Goal: Task Accomplishment & Management: Use online tool/utility

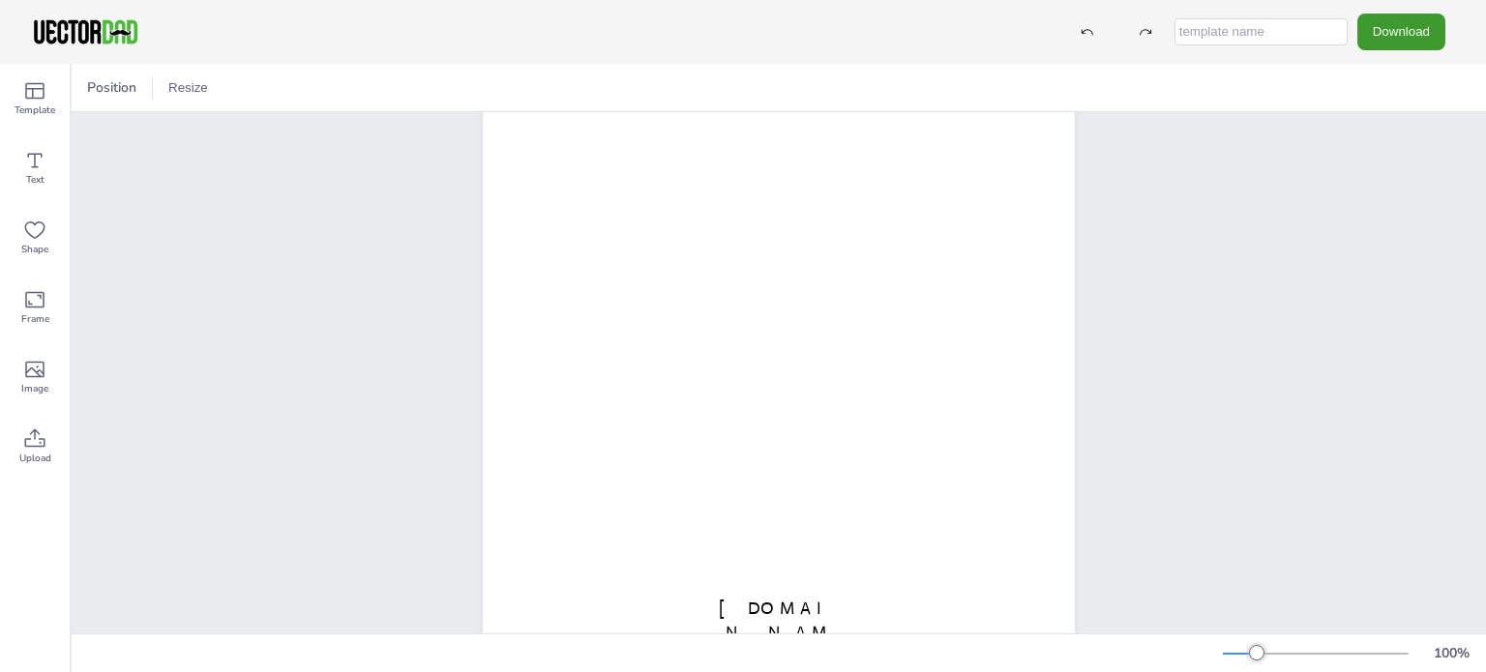
scroll to position [290, 0]
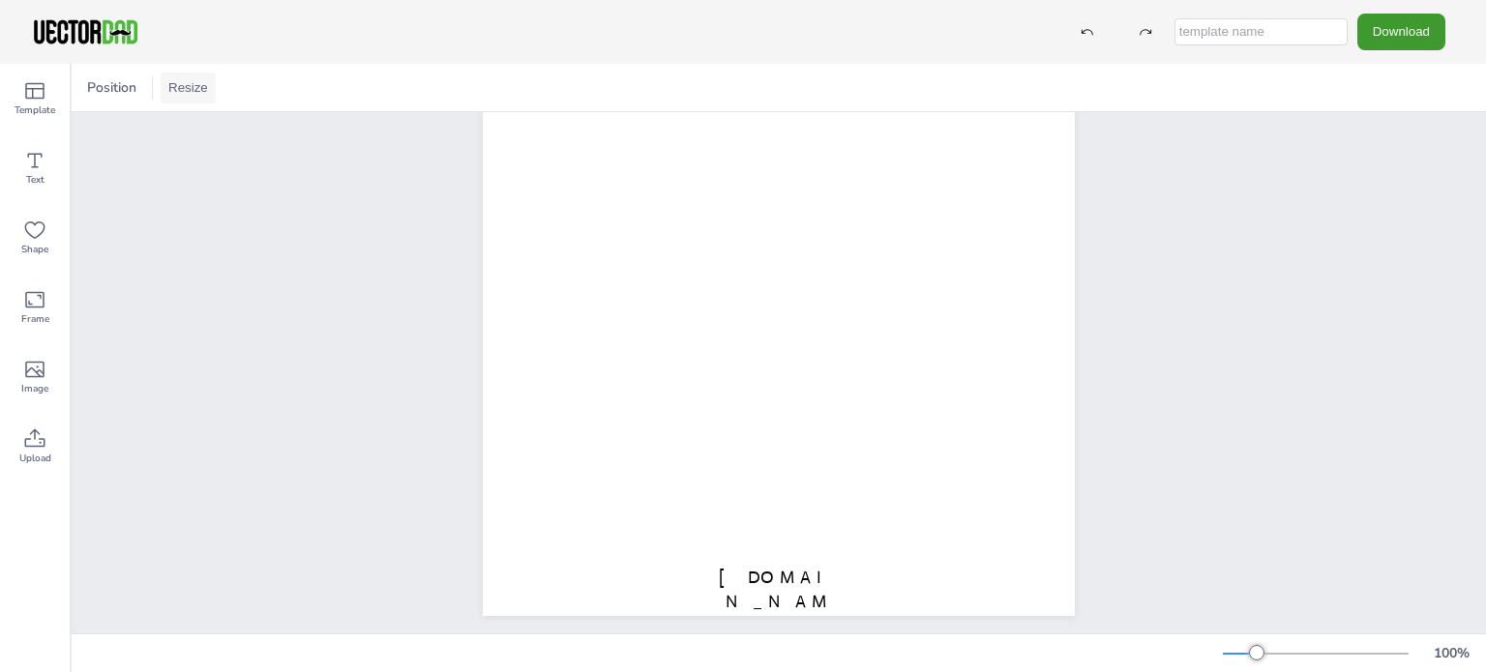
click at [191, 97] on button "Resize" at bounding box center [188, 88] width 55 height 31
click at [194, 127] on li "US Letter (8.5in x 11in)" at bounding box center [242, 127] width 162 height 38
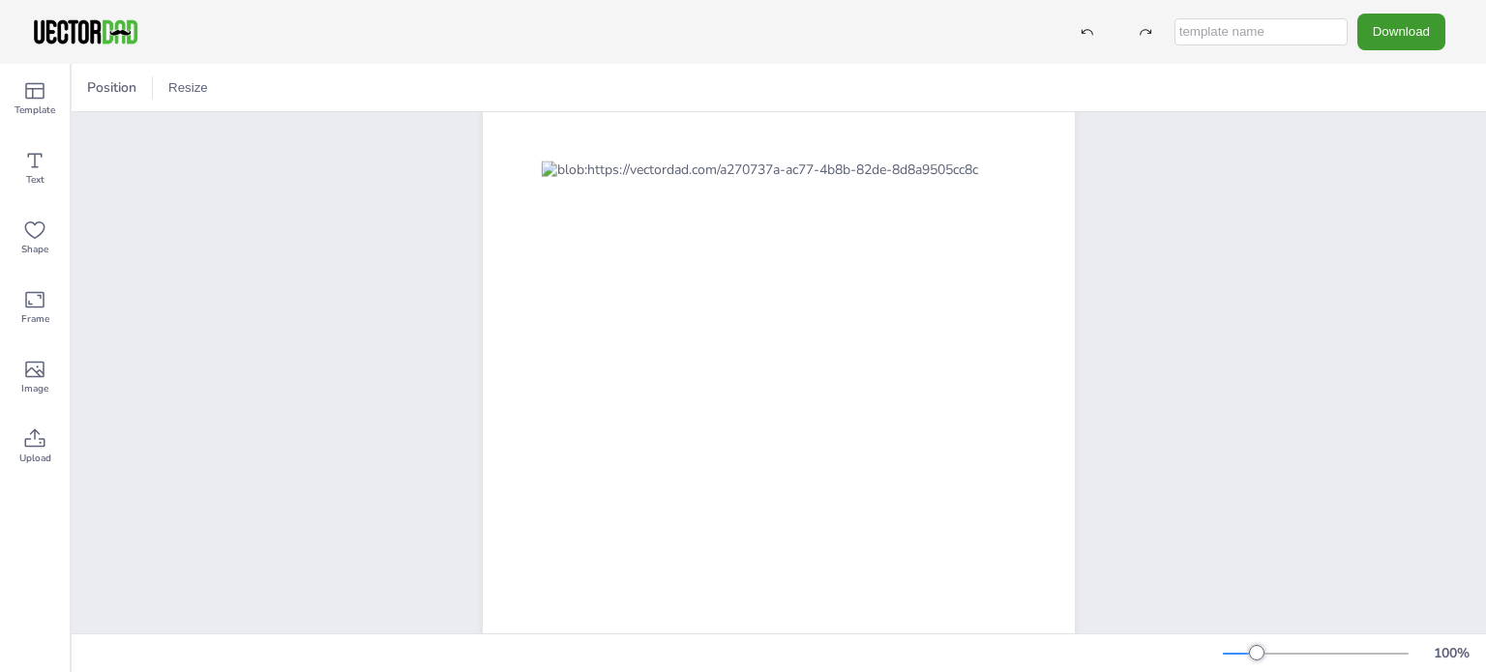
scroll to position [193, 0]
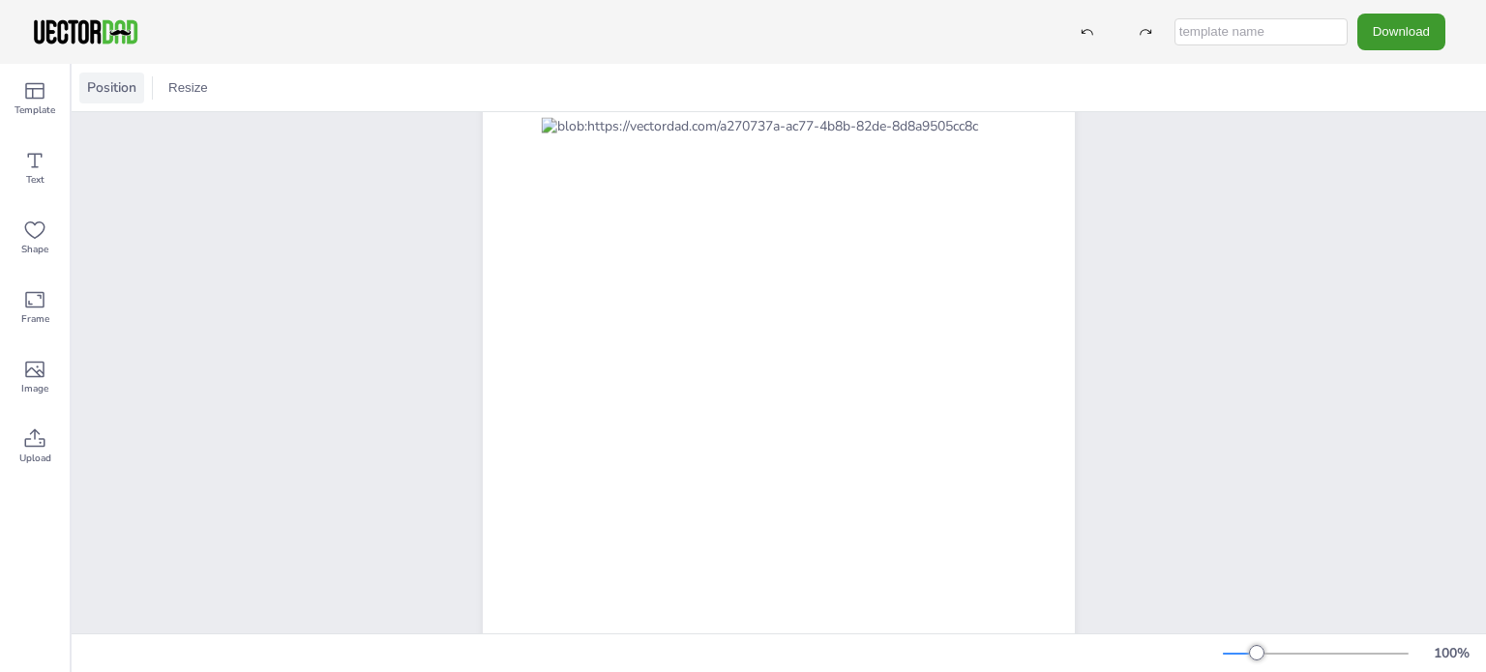
click at [97, 96] on span "Position" at bounding box center [111, 87] width 57 height 18
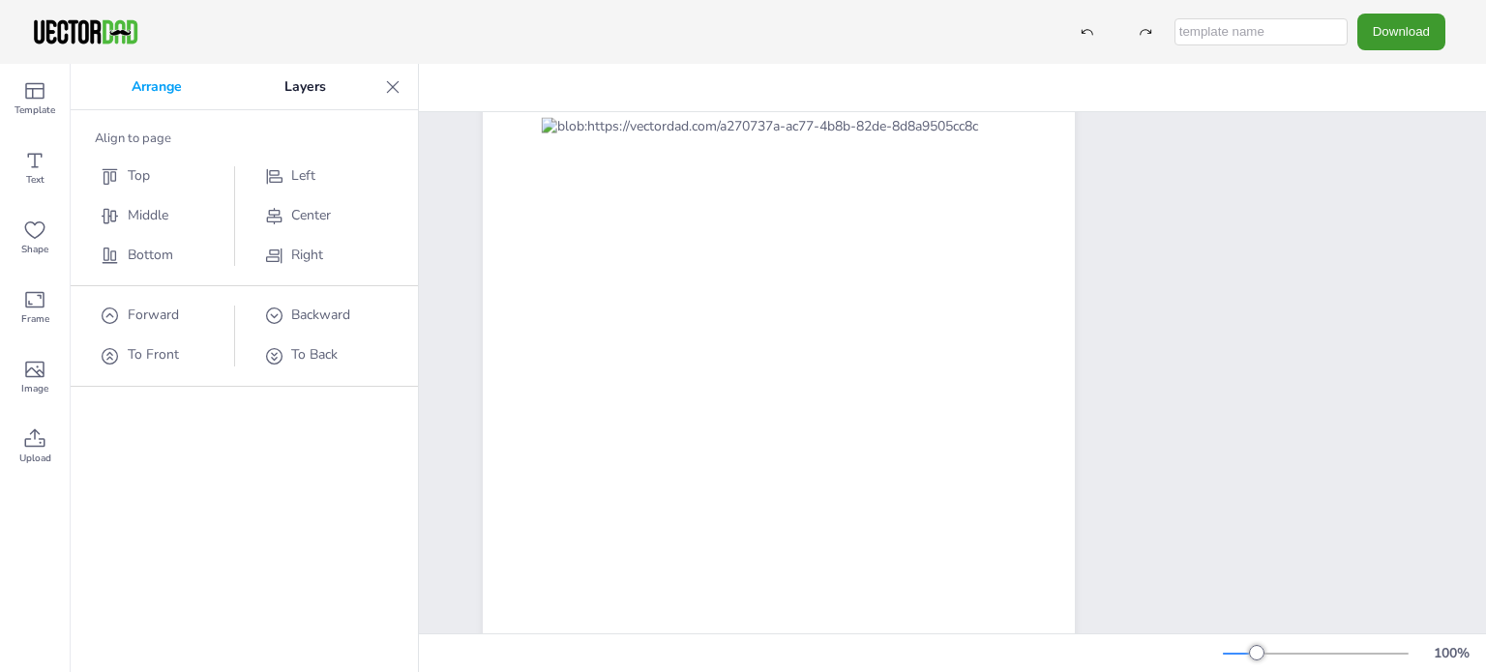
click at [308, 87] on p "Layers" at bounding box center [305, 87] width 144 height 46
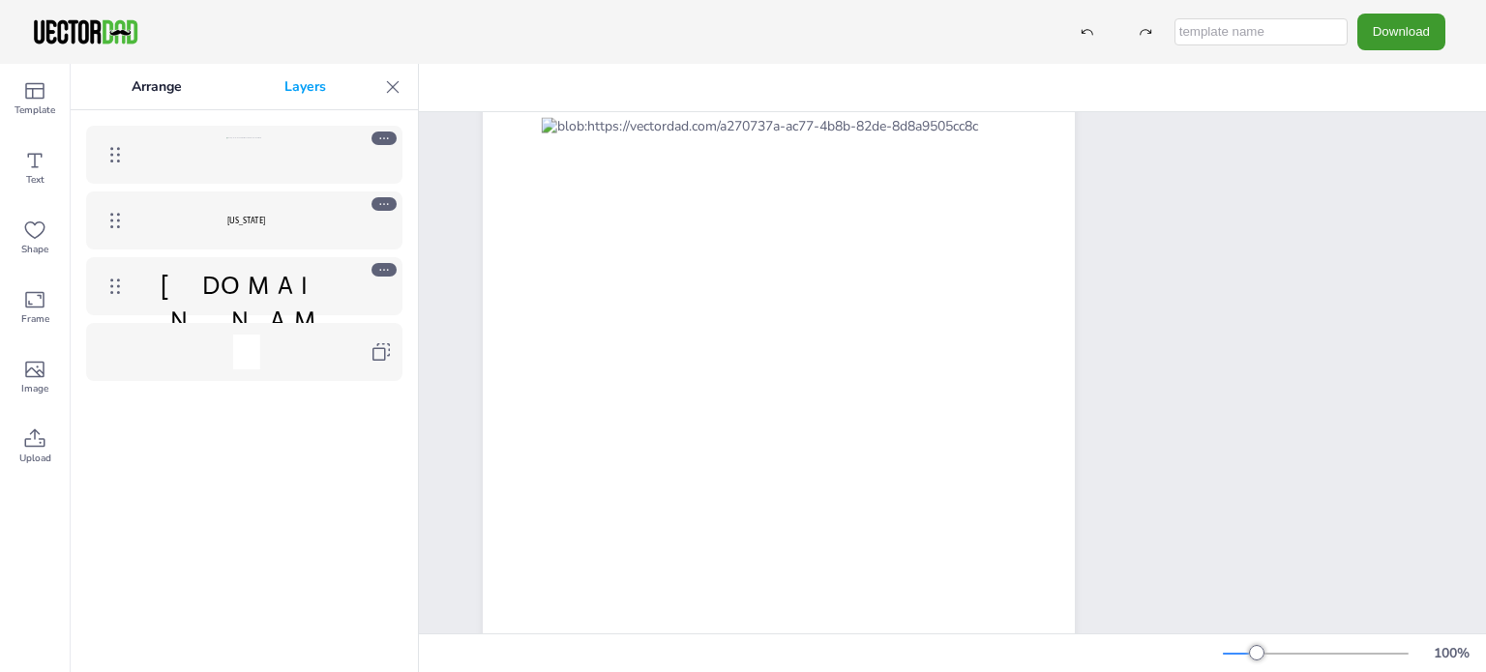
click at [380, 138] on icon at bounding box center [384, 139] width 14 height 14
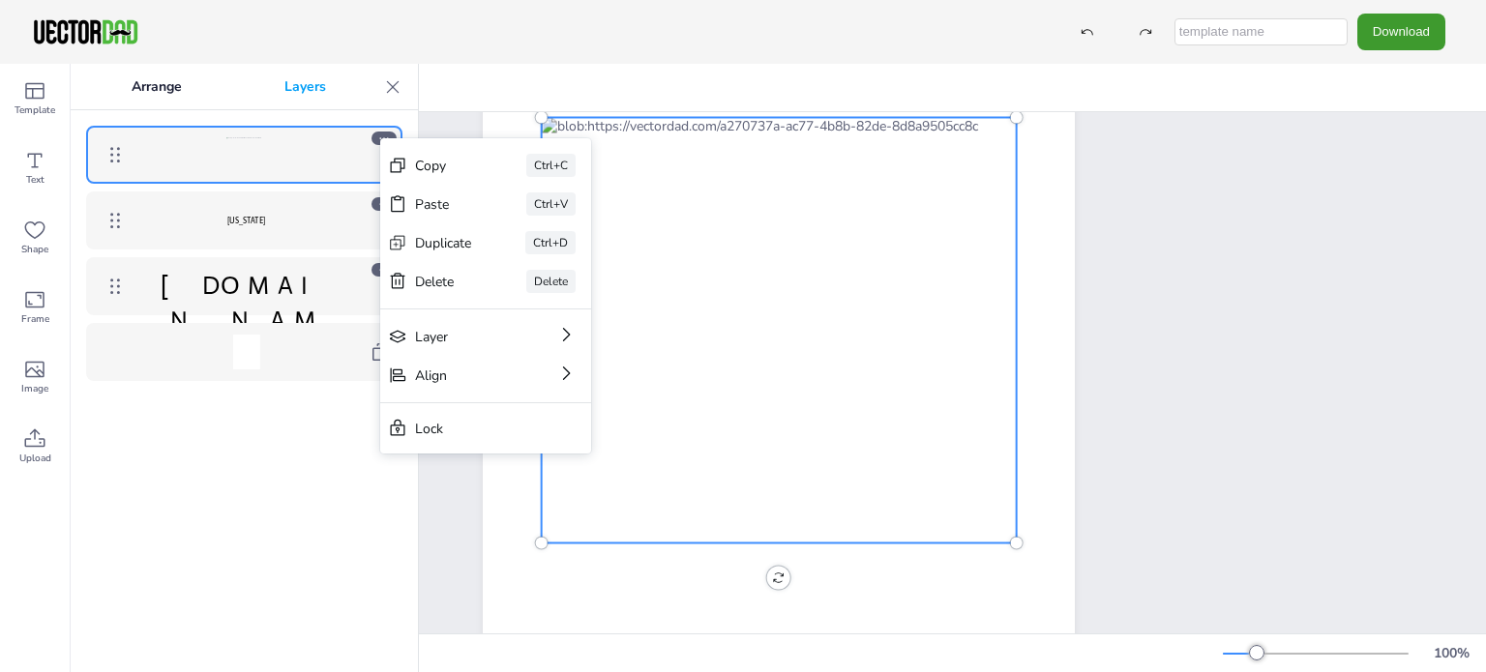
click at [187, 457] on div "[US_STATE] [DOMAIN_NAME]" at bounding box center [244, 391] width 347 height 562
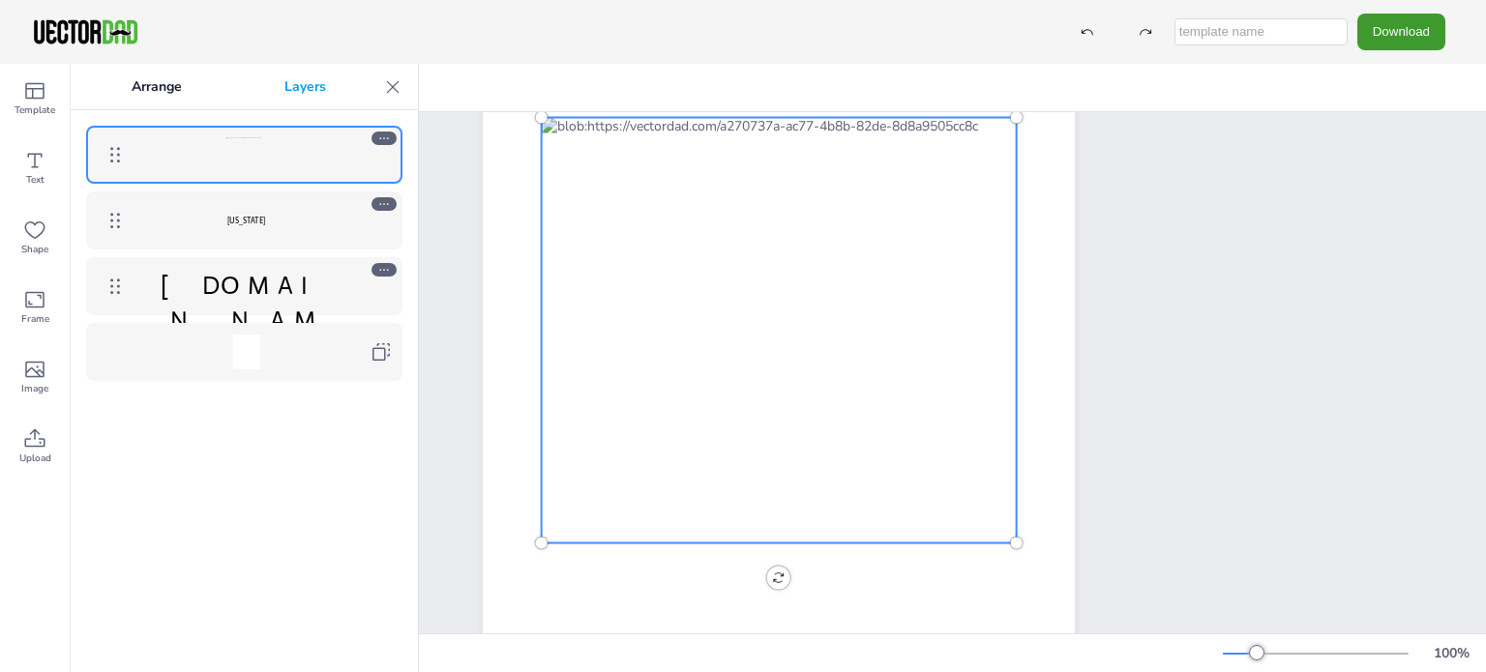
click at [378, 270] on icon at bounding box center [384, 270] width 14 height 14
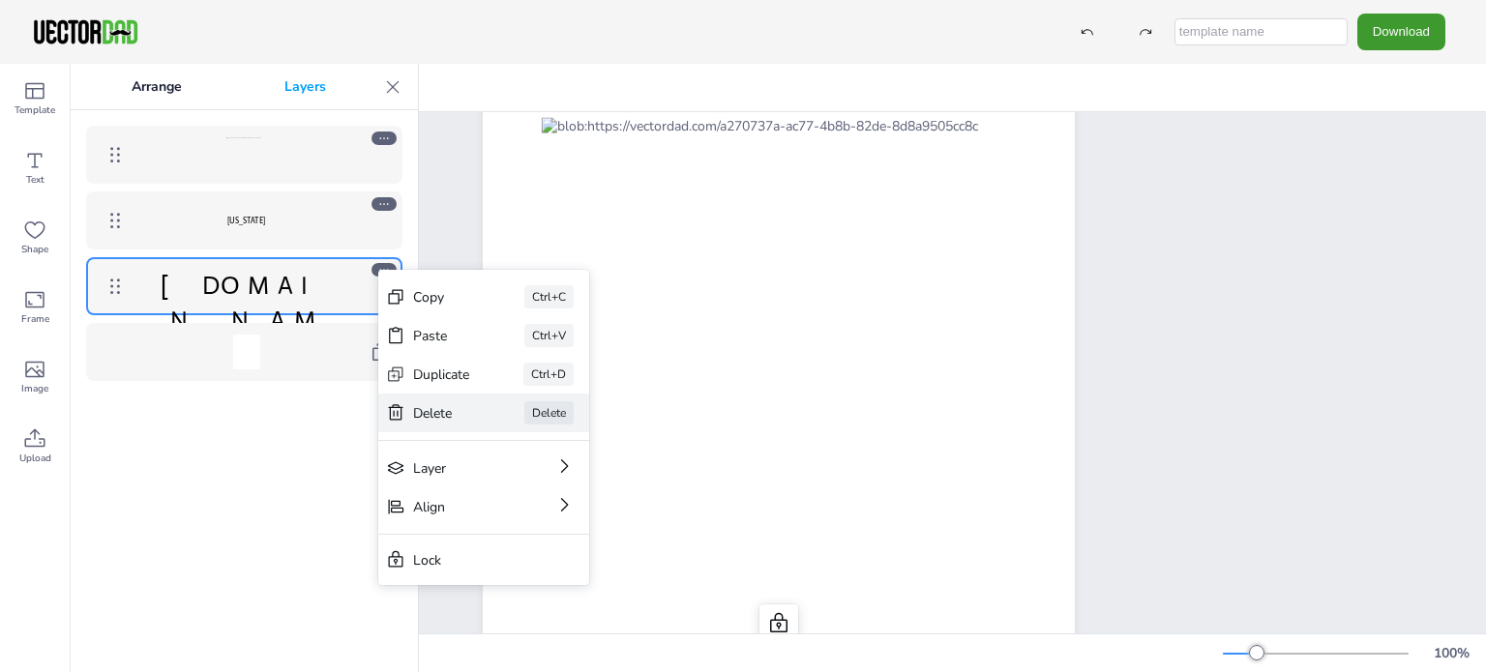
click at [434, 404] on div "Delete" at bounding box center [441, 413] width 57 height 18
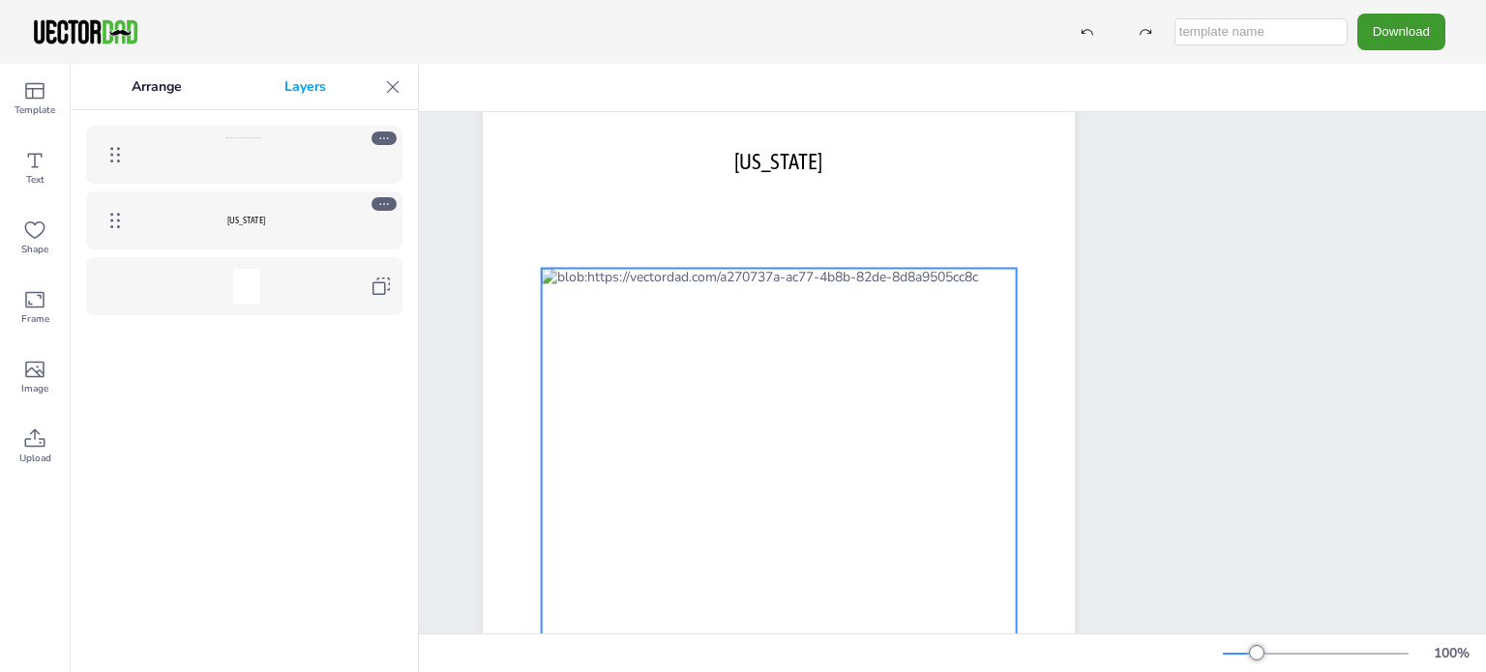
scroll to position [0, 0]
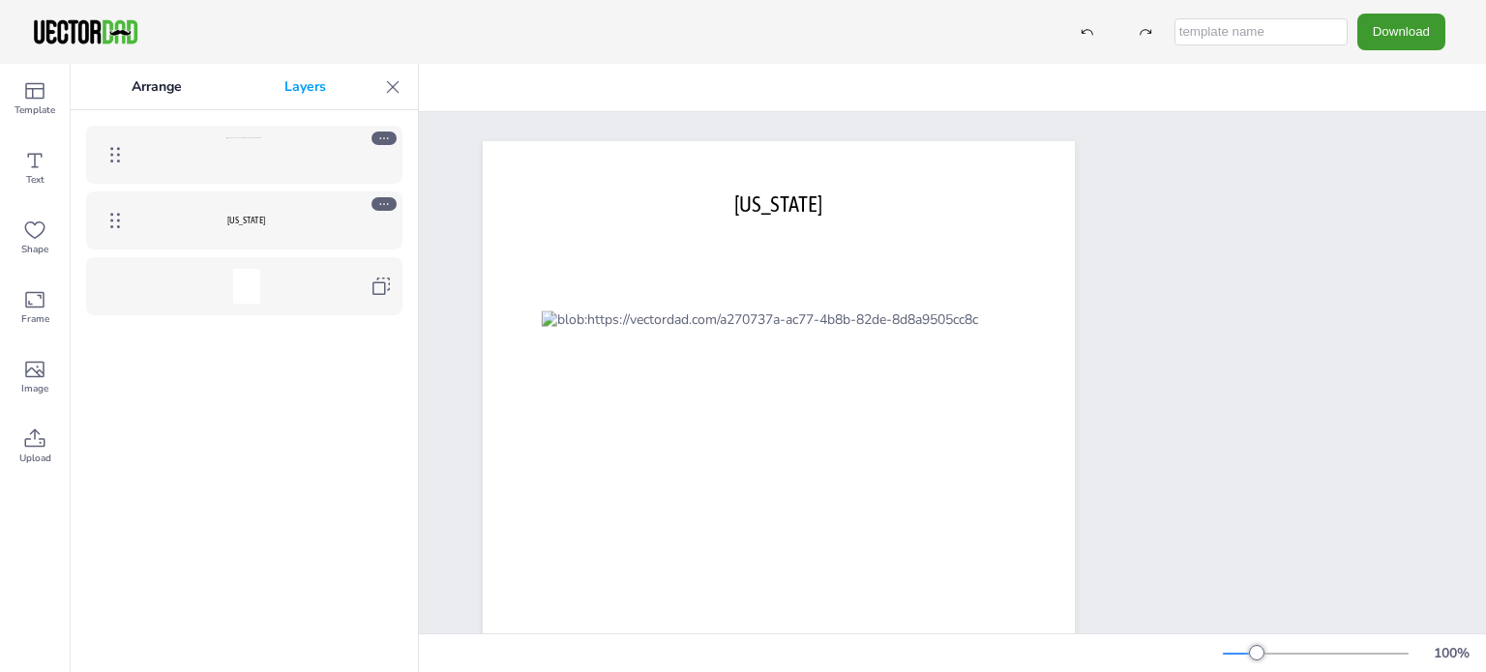
click at [279, 227] on div "[US_STATE]" at bounding box center [245, 220] width 223 height 35
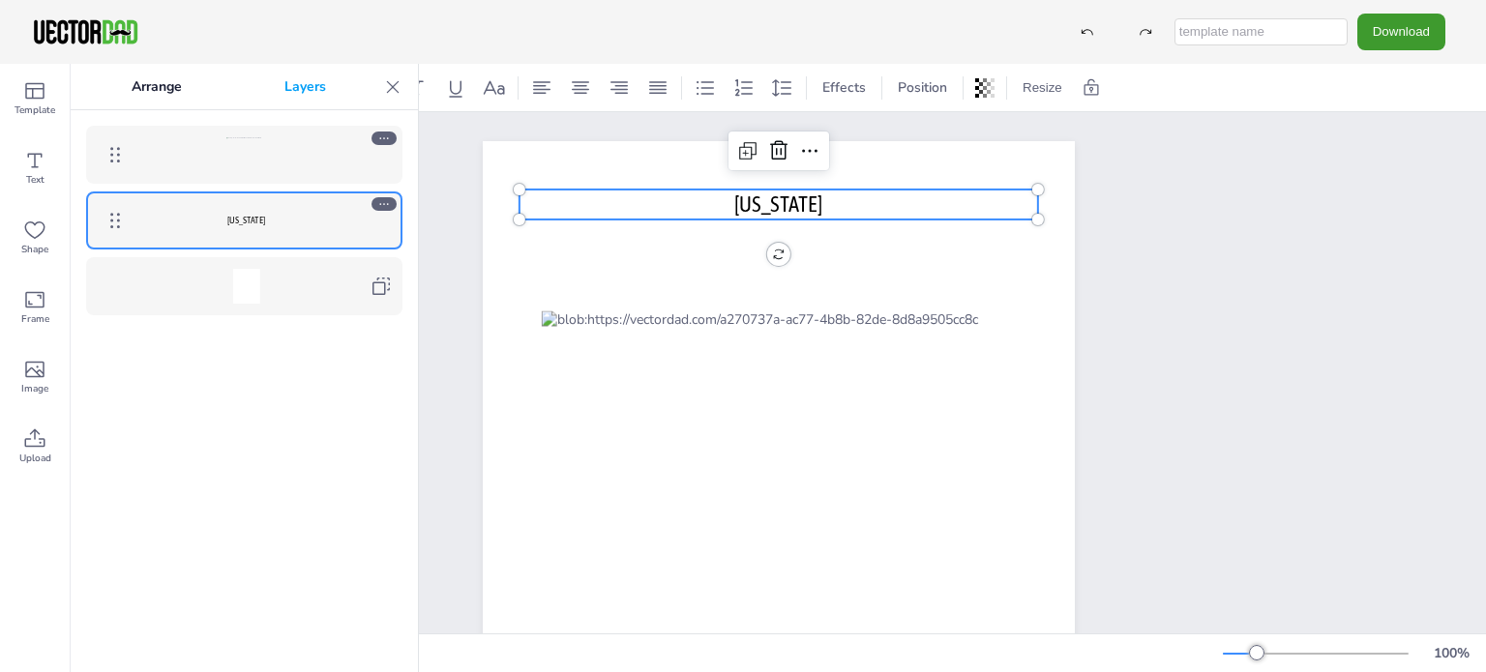
click at [783, 192] on span "[US_STATE]" at bounding box center [778, 204] width 88 height 25
click at [721, 194] on p "[US_STATE]" at bounding box center [778, 205] width 518 height 30
click at [737, 211] on span "[US_STATE]" at bounding box center [778, 204] width 88 height 25
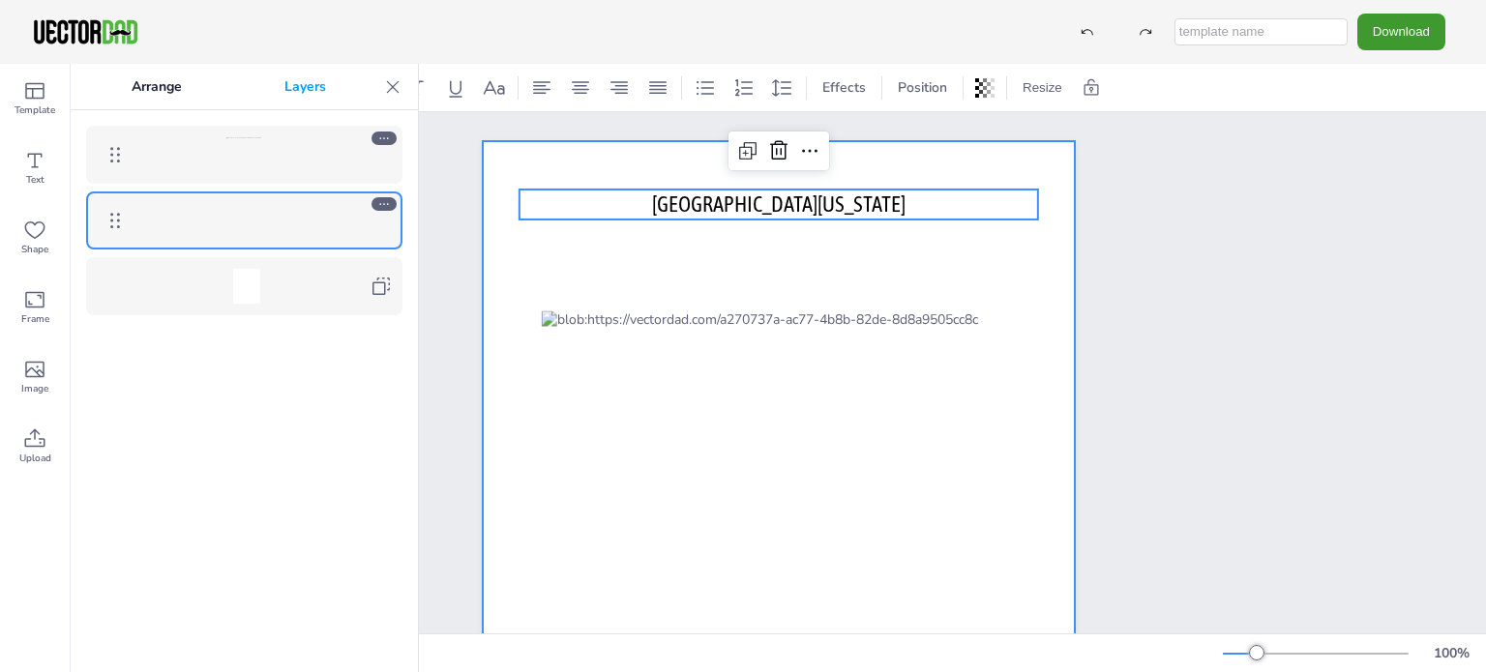
click at [899, 285] on div at bounding box center [779, 523] width 592 height 765
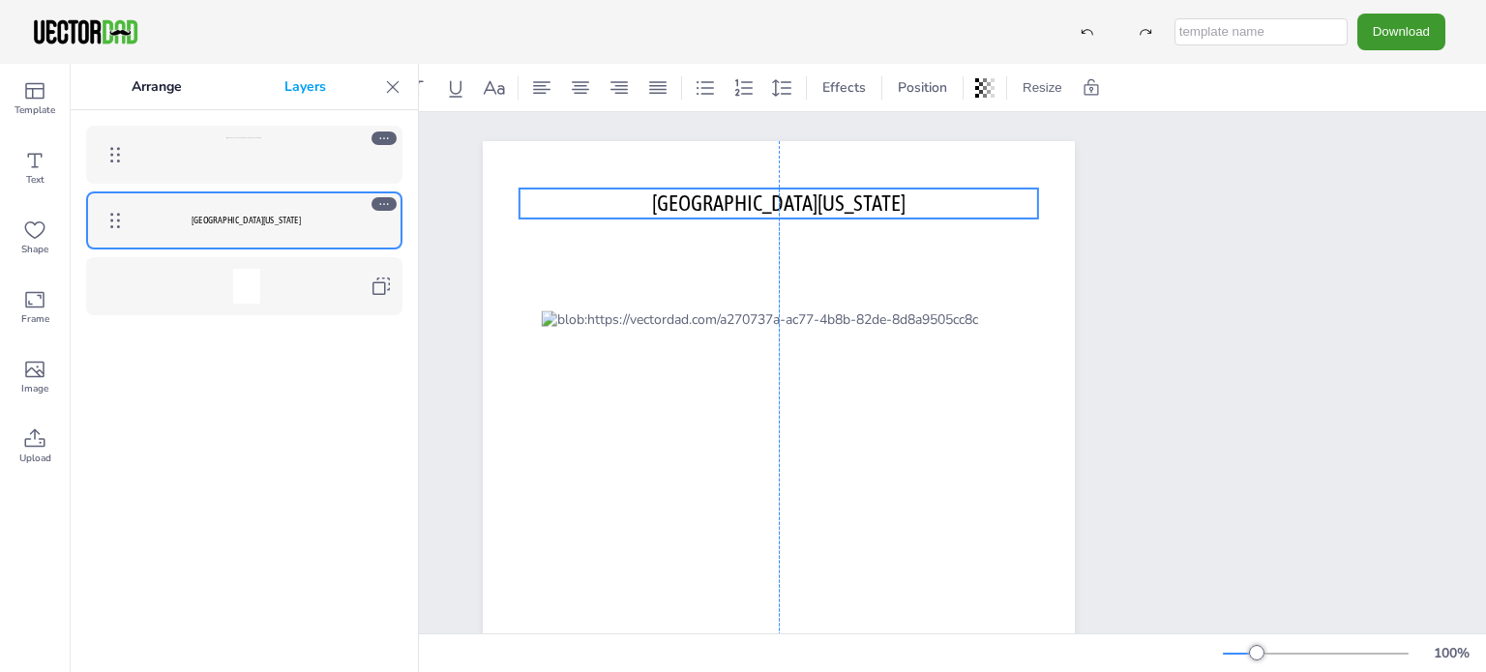
click at [846, 212] on span "[GEOGRAPHIC_DATA][US_STATE]" at bounding box center [778, 203] width 253 height 25
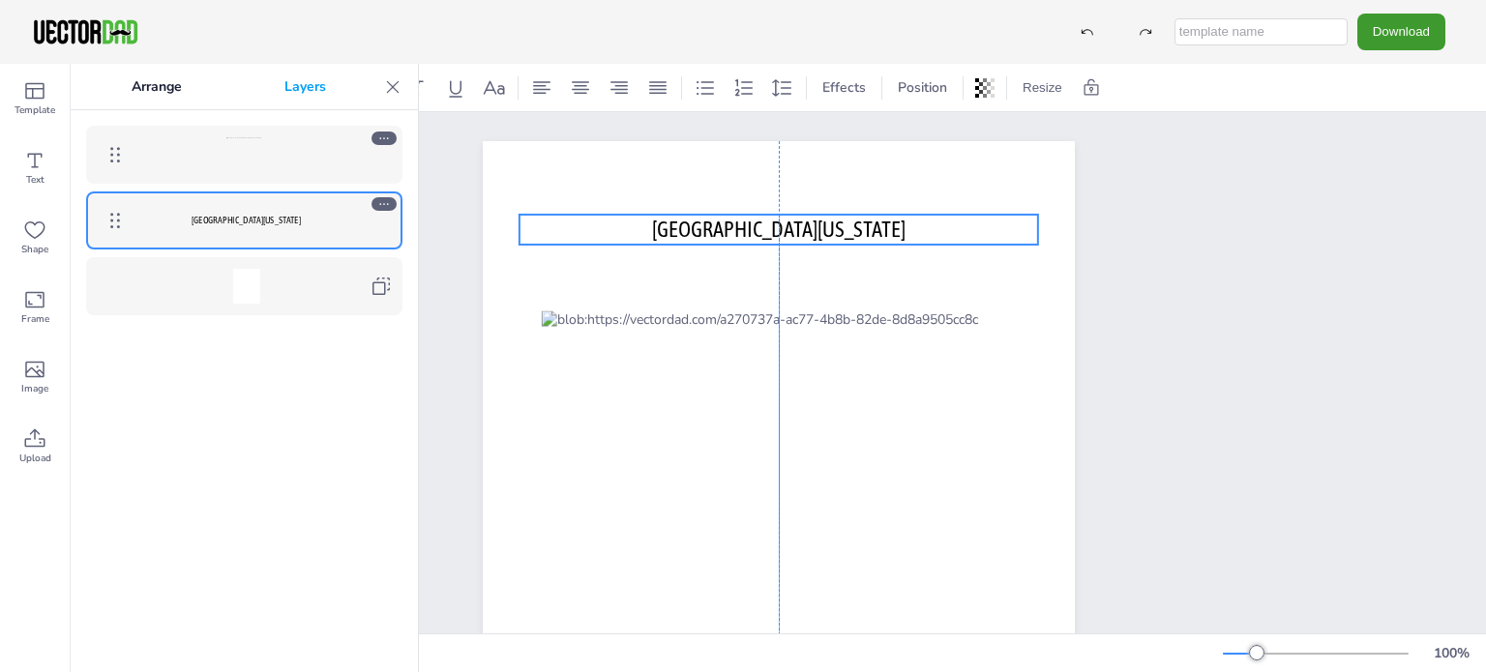
drag, startPoint x: 785, startPoint y: 202, endPoint x: 784, endPoint y: 228, distance: 26.1
click at [784, 228] on span "[GEOGRAPHIC_DATA][US_STATE]" at bounding box center [778, 229] width 253 height 25
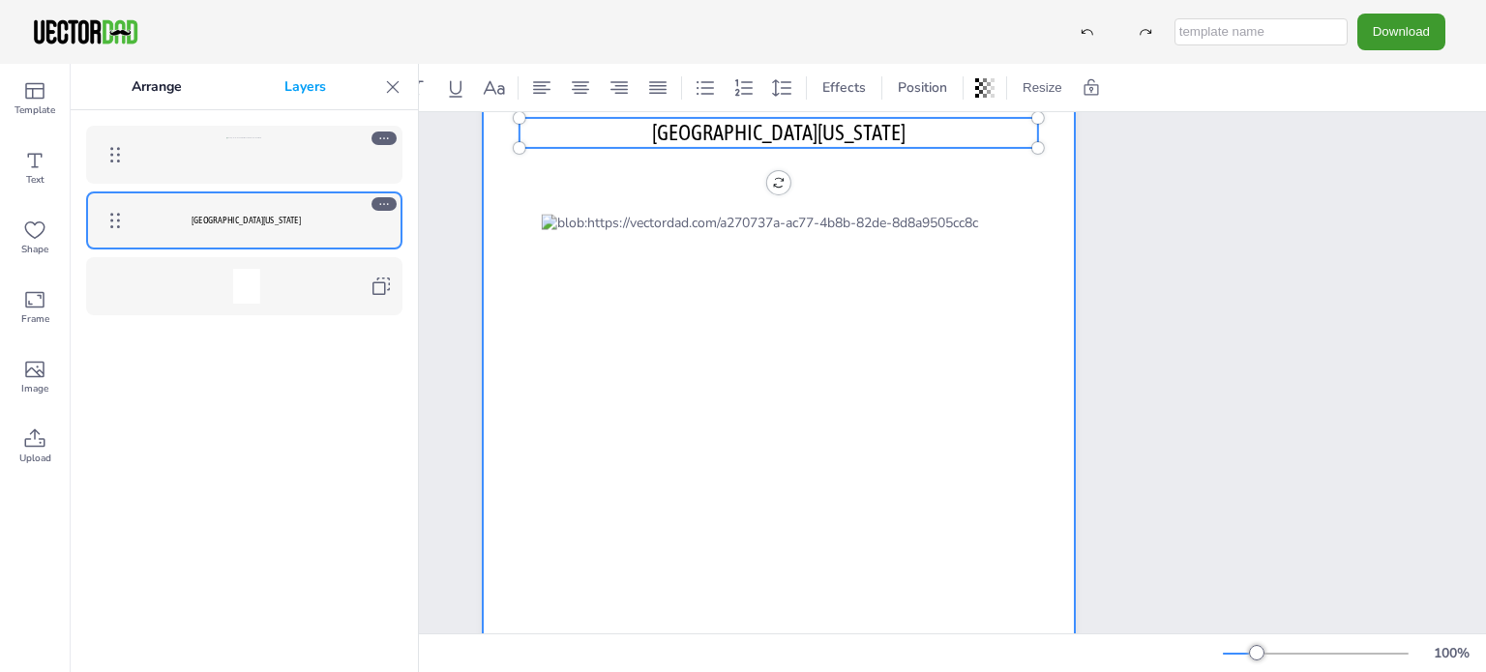
scroll to position [193, 0]
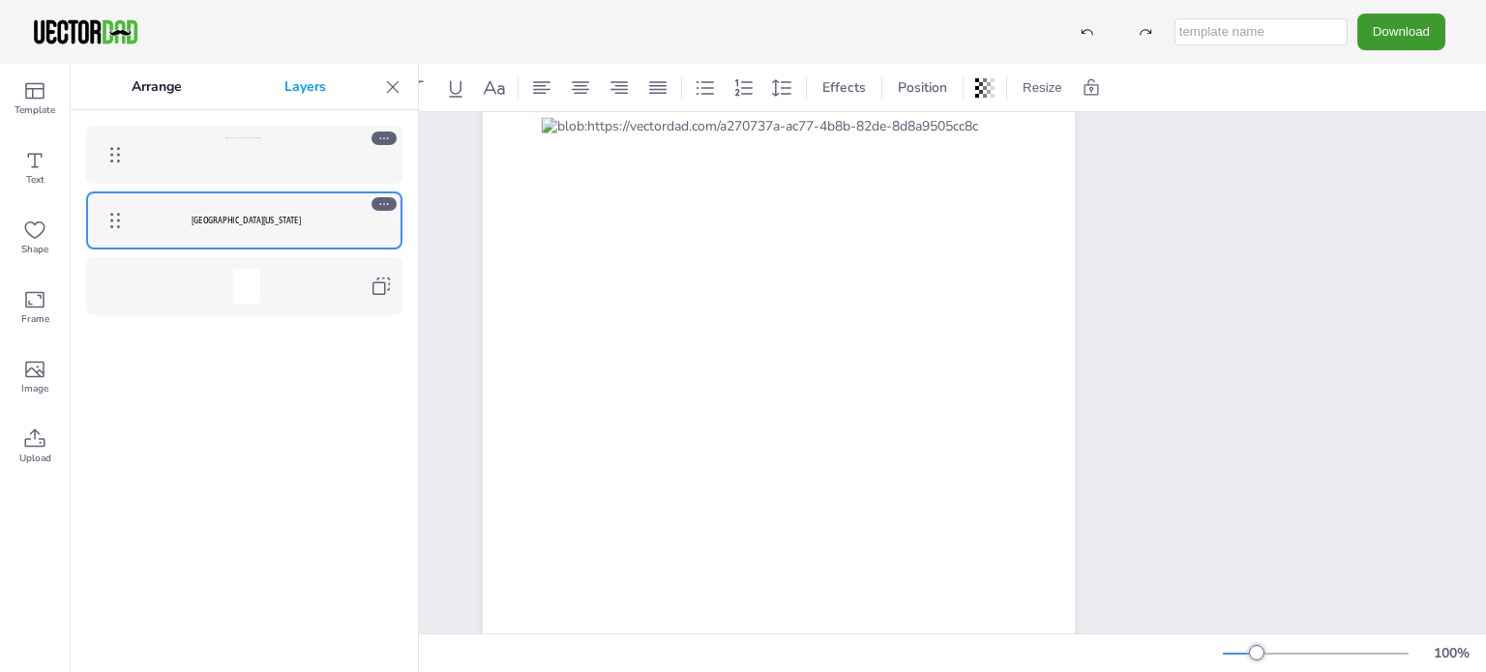
click at [271, 162] on div at bounding box center [245, 154] width 223 height 35
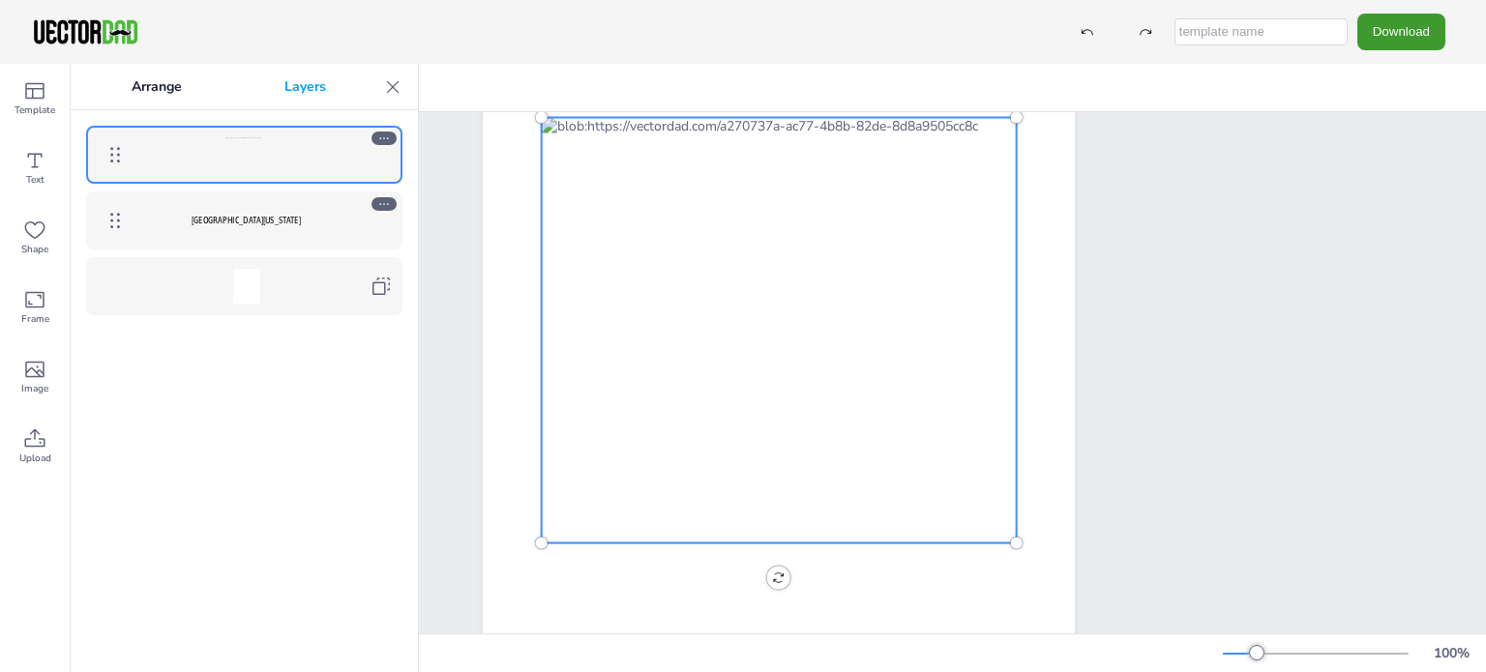
click at [373, 135] on div at bounding box center [383, 139] width 25 height 14
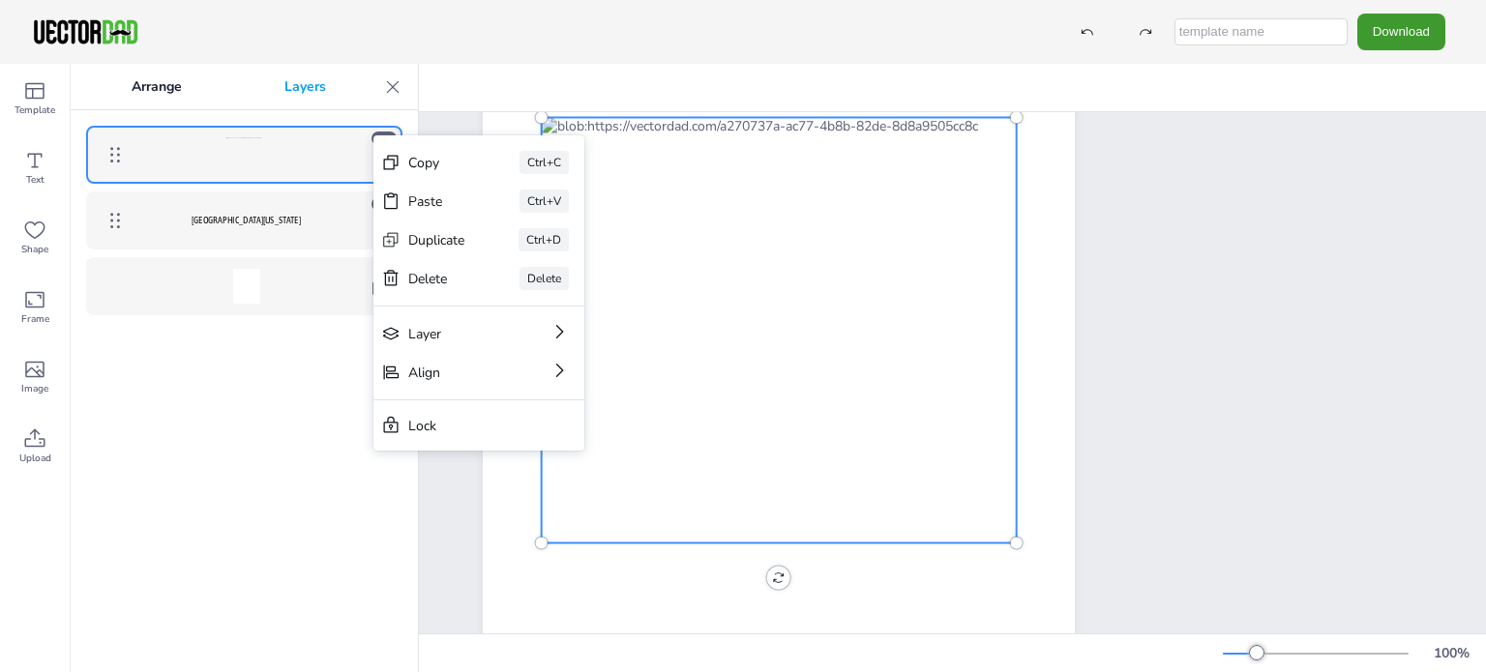
click at [248, 452] on div "[GEOGRAPHIC_DATA][US_STATE]" at bounding box center [244, 391] width 347 height 562
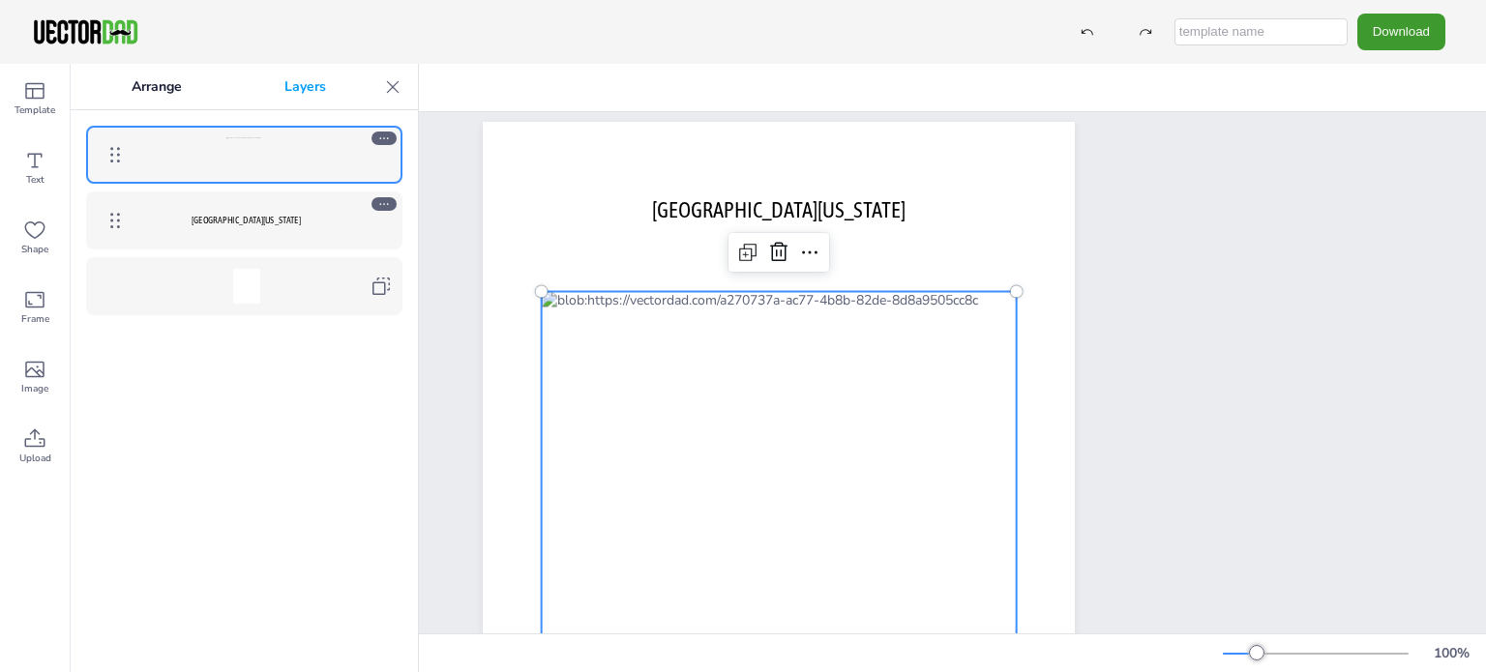
scroll to position [0, 0]
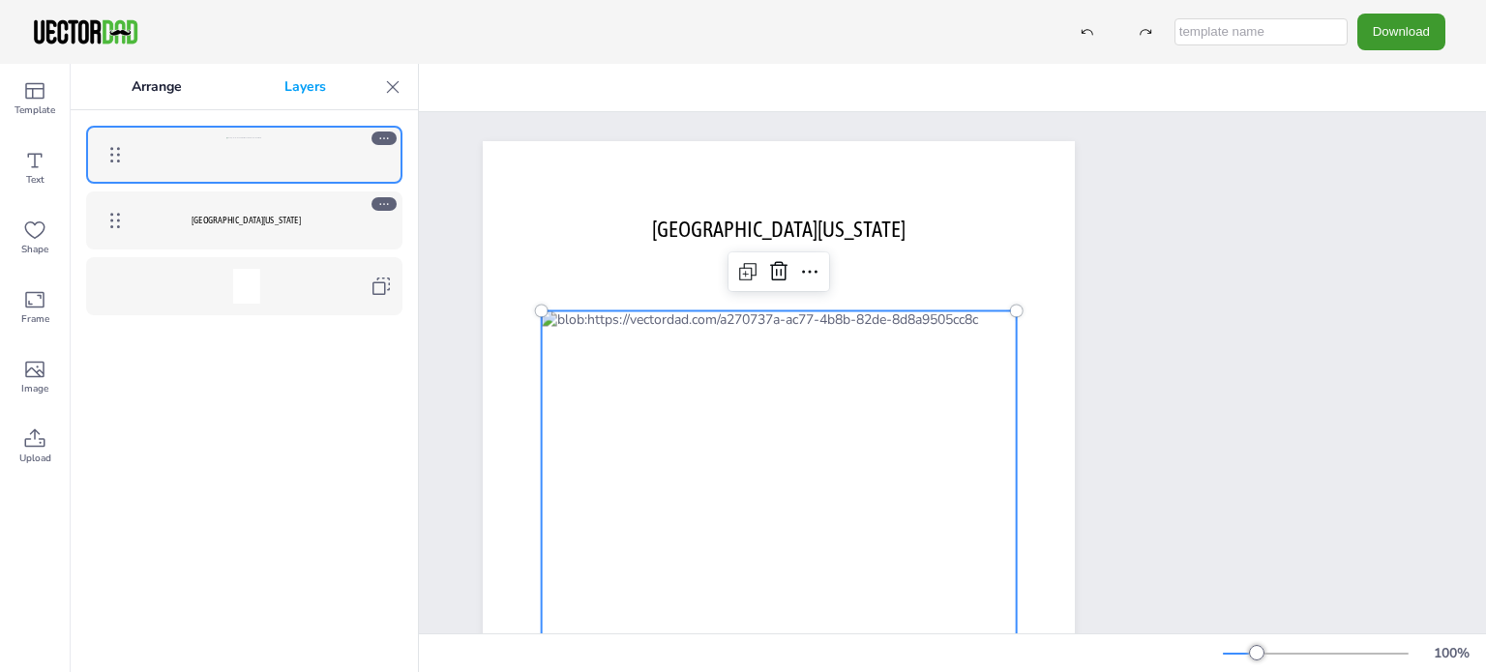
click at [1258, 34] on input "text" at bounding box center [1260, 31] width 173 height 27
type input "[US_STATE] County Blank"
click at [1408, 38] on button "Download" at bounding box center [1401, 32] width 88 height 36
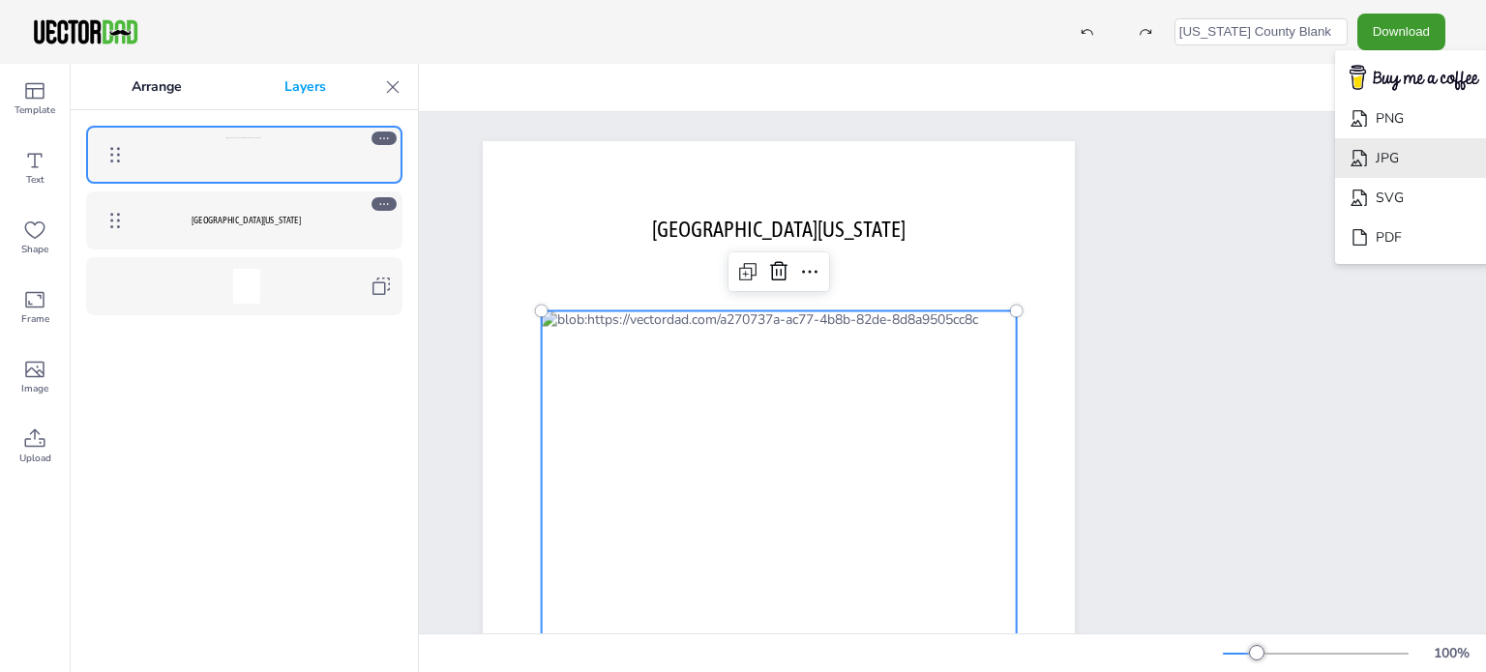
click at [1404, 163] on li "JPG" at bounding box center [1414, 158] width 159 height 40
